Goal: Find specific fact: Find specific fact

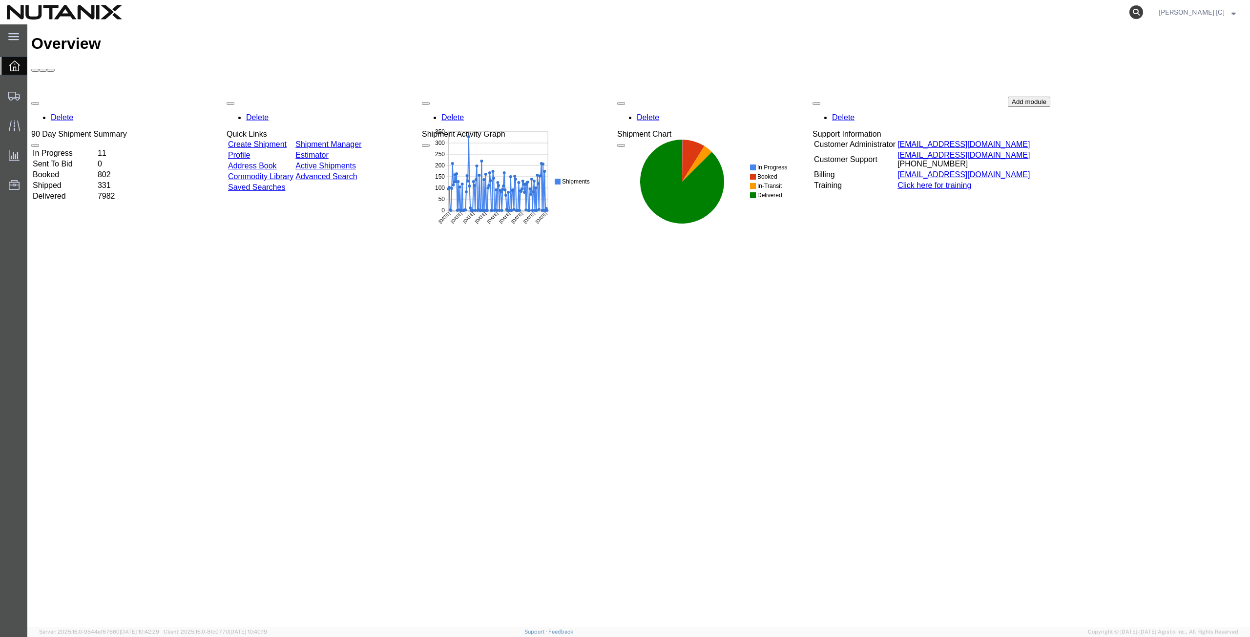
click at [1143, 5] on icon at bounding box center [1136, 12] width 14 height 14
click at [856, 14] on input "search" at bounding box center [980, 11] width 297 height 23
paste input "7500532255"
type input "7500532255"
drag, startPoint x: 8, startPoint y: 247, endPoint x: 0, endPoint y: 248, distance: 7.4
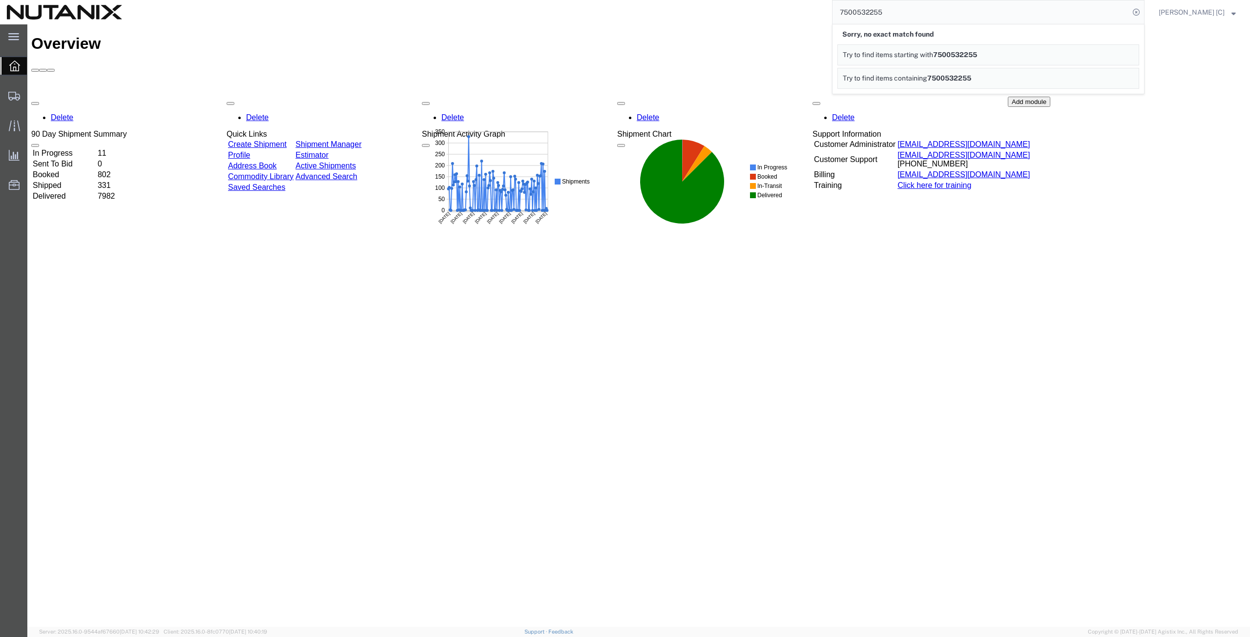
click at [0, 248] on div "main_menu Created with Sketch. Collapse Menu Overview Shipments Shipment Manage…" at bounding box center [13, 330] width 27 height 613
